Goal: Task Accomplishment & Management: Manage account settings

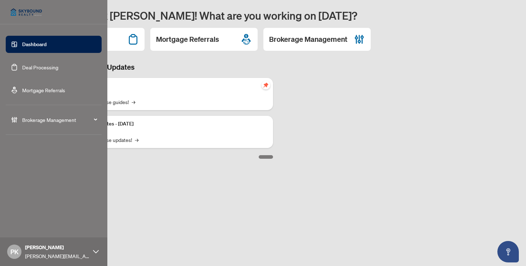
click at [48, 118] on span "Brokerage Management" at bounding box center [59, 120] width 74 height 8
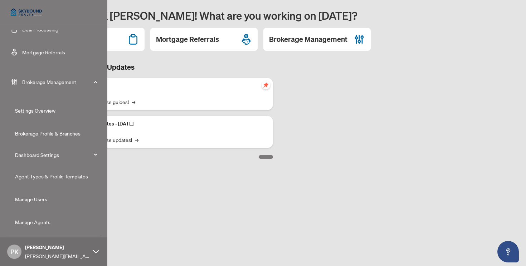
scroll to position [38, 0]
click at [37, 221] on link "Manage Agents" at bounding box center [32, 222] width 35 height 6
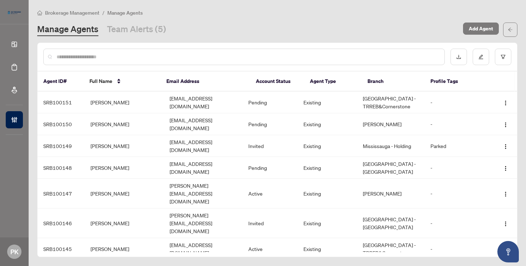
click at [83, 55] on input "text" at bounding box center [248, 57] width 382 height 8
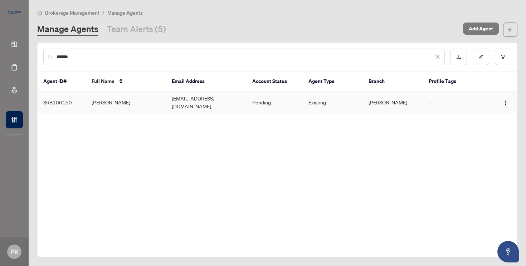
type input "******"
click at [324, 101] on td "Existing" at bounding box center [333, 103] width 60 height 22
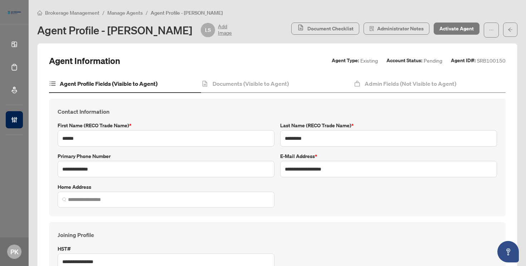
type input "**********"
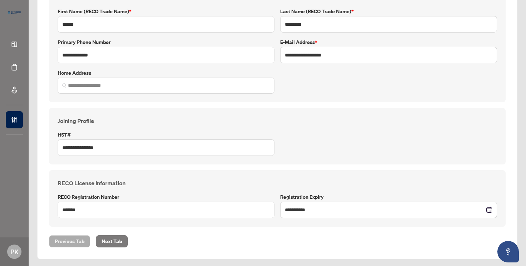
scroll to position [114, 0]
click at [111, 239] on span "Next Tab" at bounding box center [112, 241] width 20 height 11
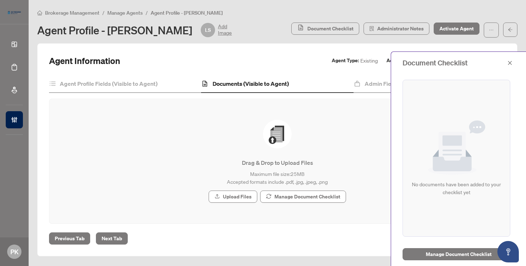
click at [511, 63] on icon "close" at bounding box center [509, 62] width 5 height 5
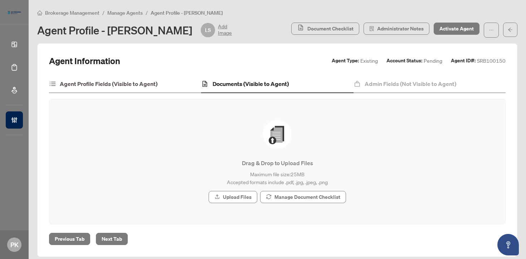
click at [114, 83] on h4 "Agent Profile Fields (Visible to Agent)" at bounding box center [109, 83] width 98 height 9
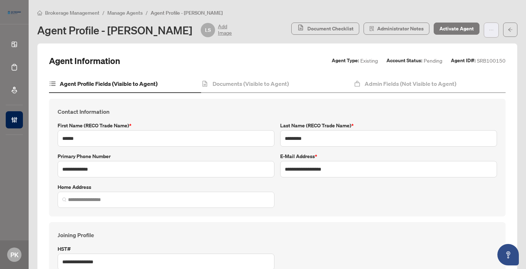
click at [491, 30] on icon "ellipsis" at bounding box center [491, 30] width 5 height 5
click at [255, 83] on h4 "Documents (Visible to Agent)" at bounding box center [250, 83] width 76 height 9
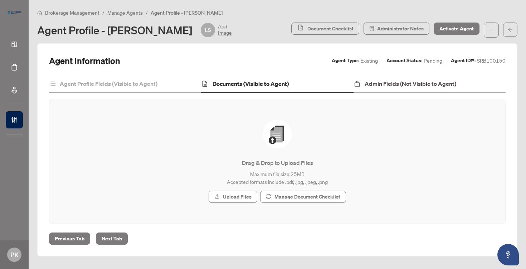
click at [418, 84] on h4 "Admin Fields (Not Visible to Agent)" at bounding box center [410, 83] width 92 height 9
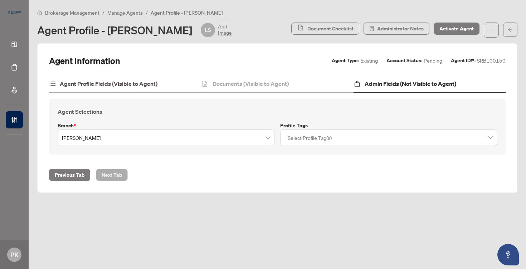
click at [88, 80] on h4 "Agent Profile Fields (Visible to Agent)" at bounding box center [109, 83] width 98 height 9
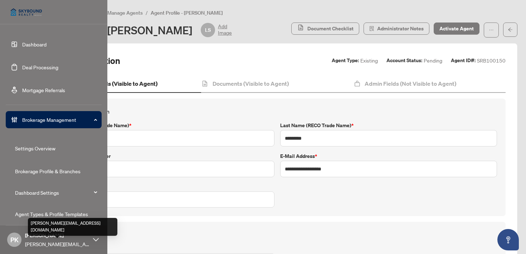
click at [56, 241] on span "[PERSON_NAME][EMAIL_ADDRESS][DOMAIN_NAME]" at bounding box center [57, 244] width 64 height 8
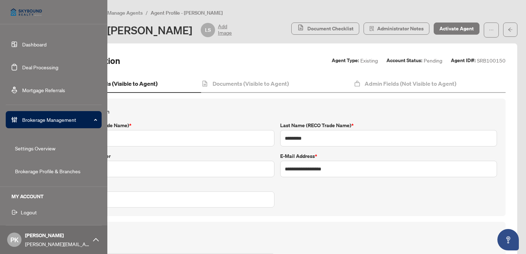
click at [27, 212] on span "Logout" at bounding box center [29, 212] width 16 height 11
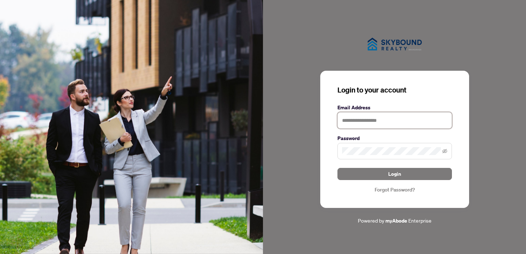
type input "**********"
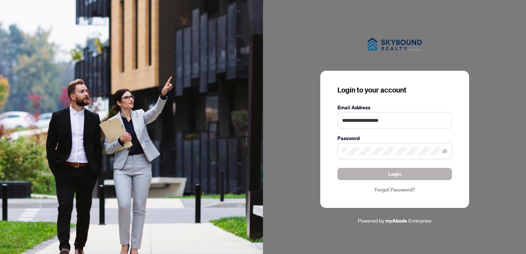
click at [392, 170] on span "Login" at bounding box center [394, 173] width 13 height 11
